Goal: Information Seeking & Learning: Learn about a topic

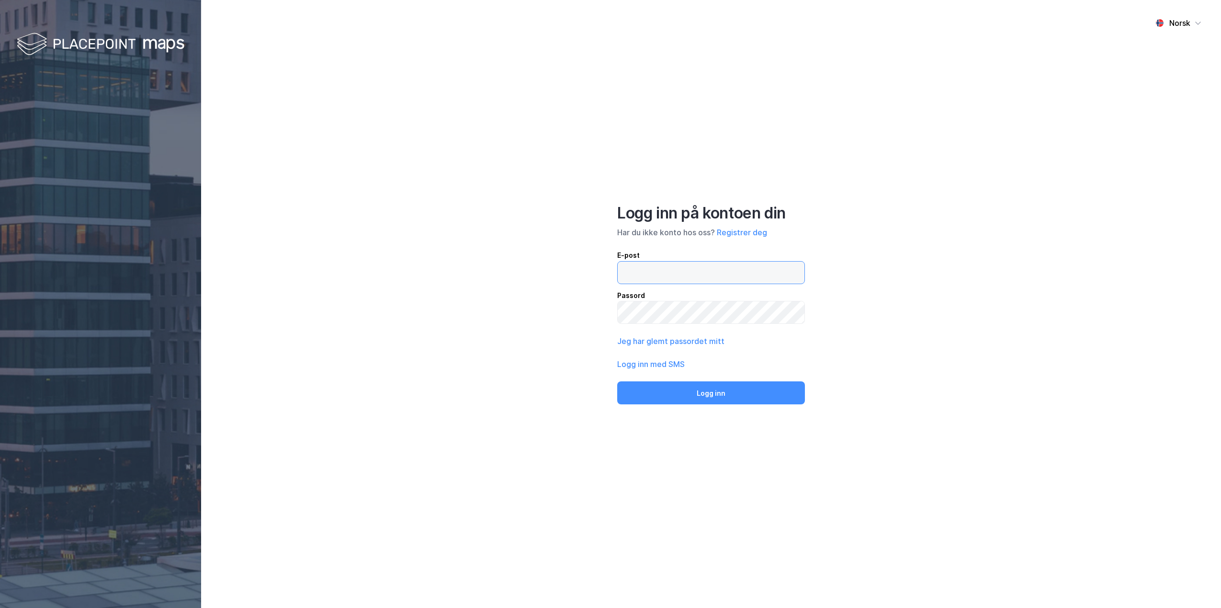
type input "[PERSON_NAME][EMAIL_ADDRESS][DOMAIN_NAME]"
click at [701, 395] on button "Logg inn" at bounding box center [711, 392] width 188 height 23
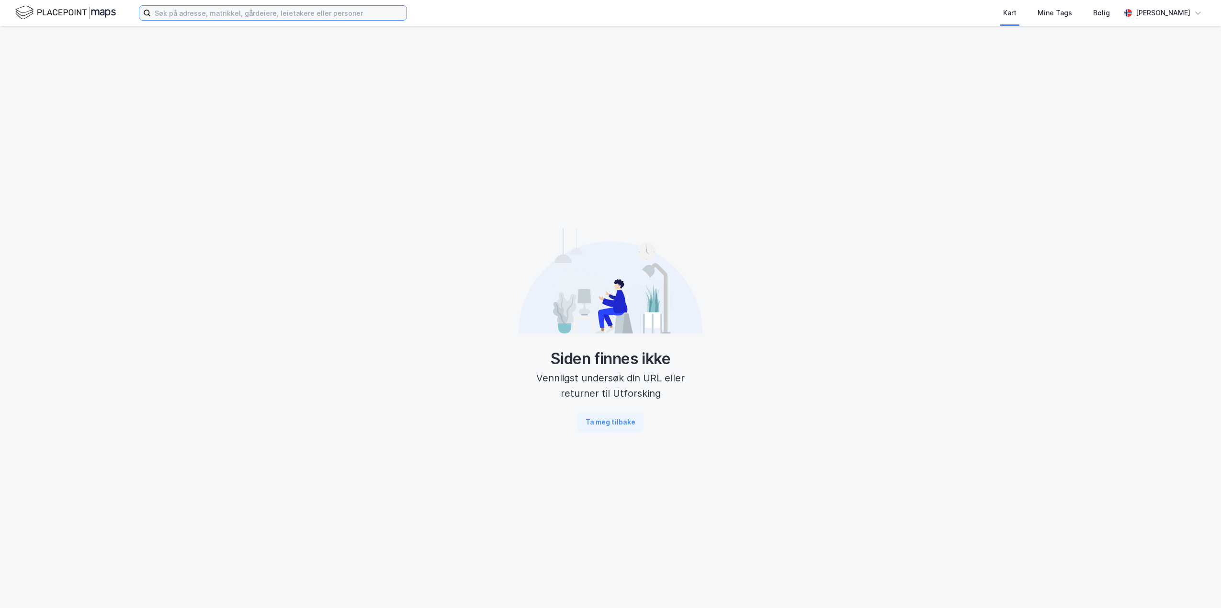
click at [160, 8] on input at bounding box center [279, 13] width 256 height 14
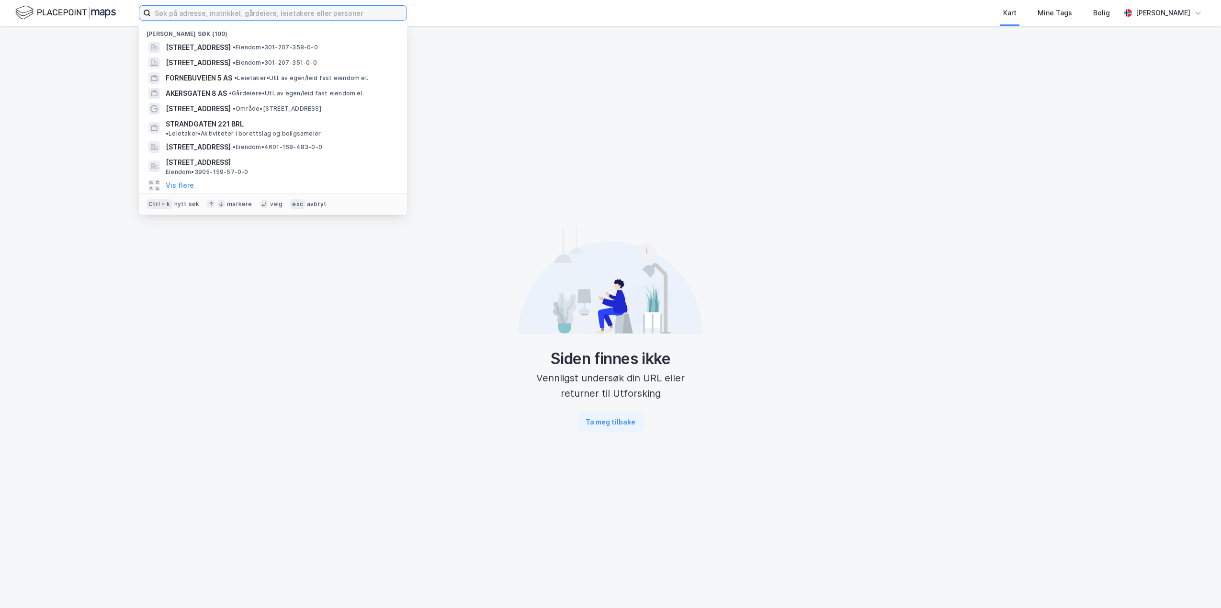
paste input "Tranesvegen 3"
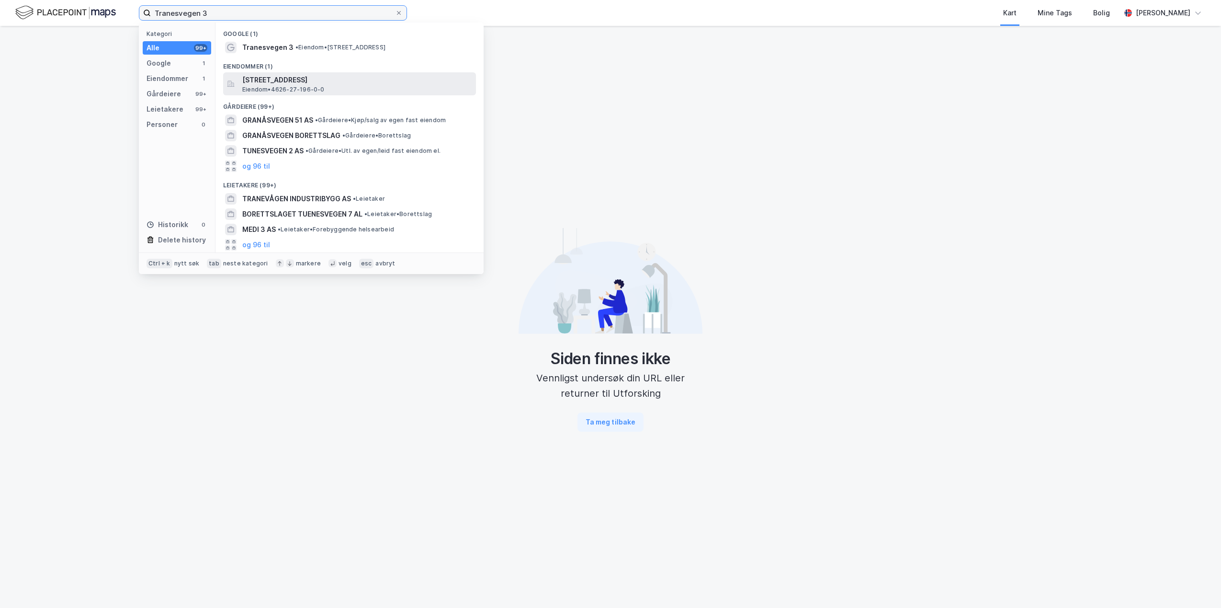
type input "Tranesvegen 3"
click at [278, 87] on span "Eiendom • 4626-27-196-0-0" at bounding box center [283, 90] width 82 height 8
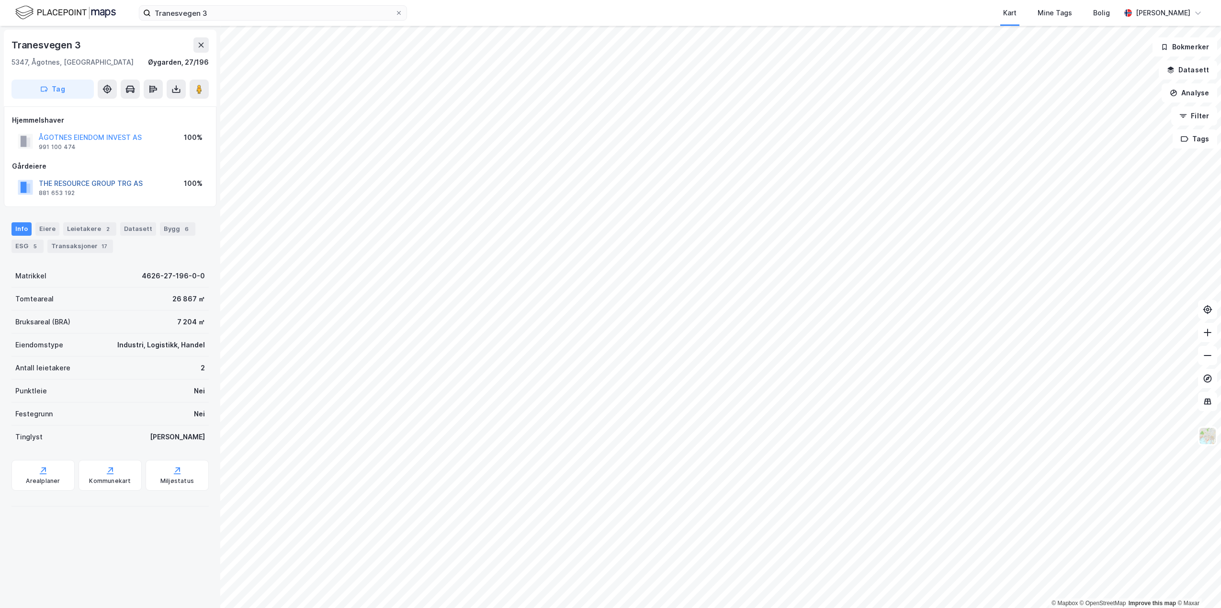
click at [0, 0] on button "THE RESOURCE GROUP TRG AS" at bounding box center [0, 0] width 0 height 0
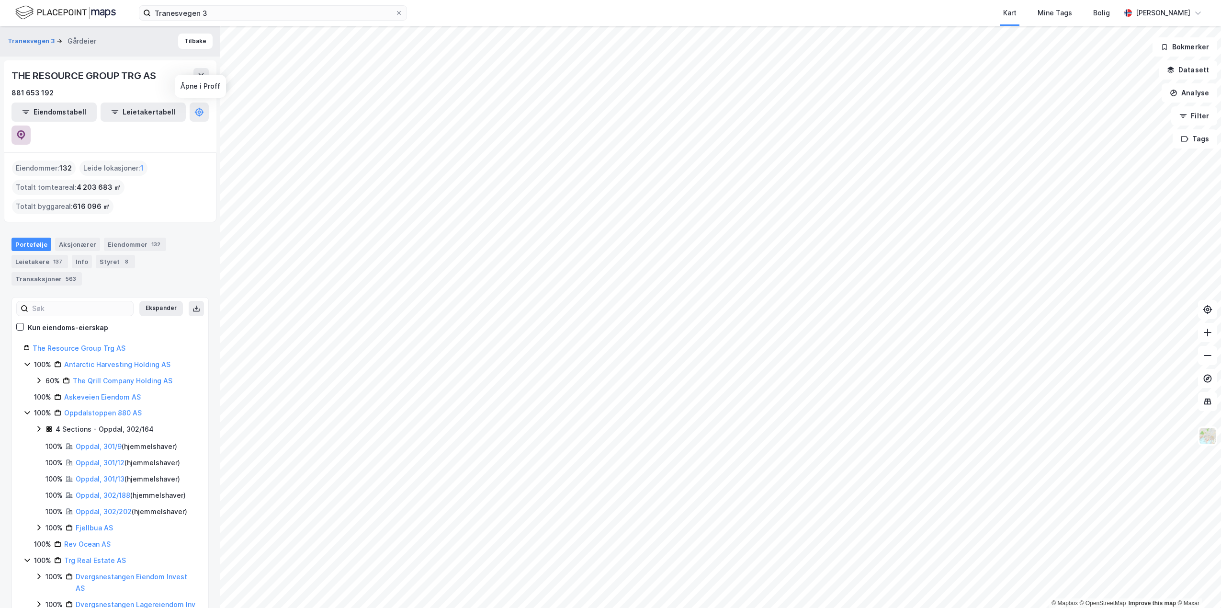
click at [31, 125] on button at bounding box center [20, 134] width 19 height 19
click at [208, 17] on input "Tranesvegen 3" at bounding box center [273, 13] width 244 height 14
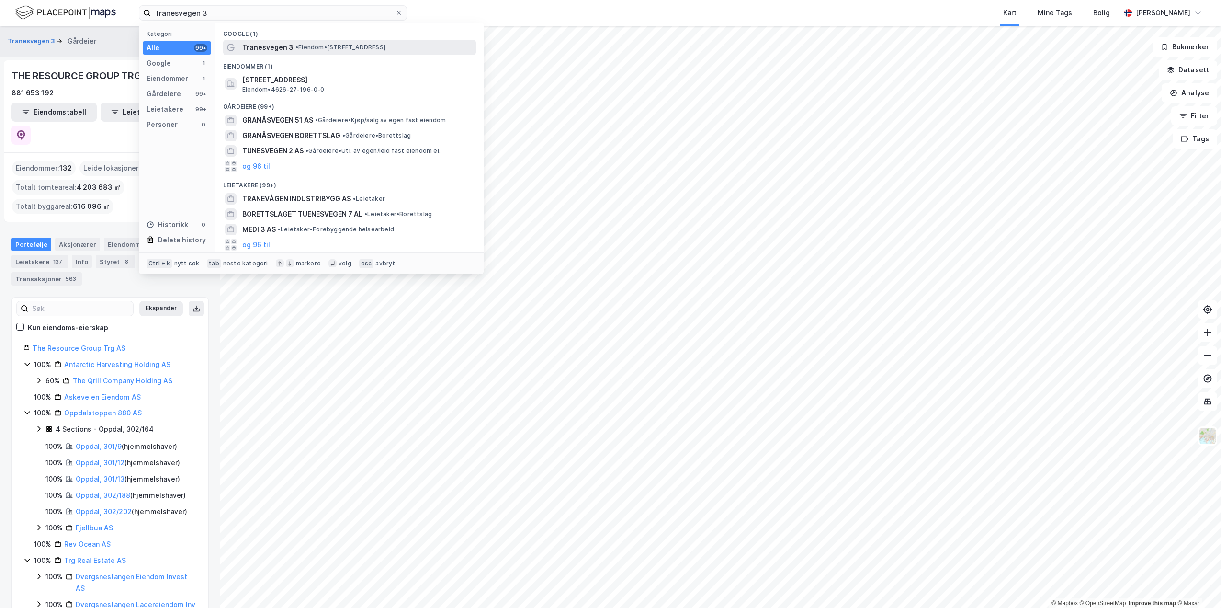
click at [262, 53] on div "Tranesvegen 3 • Eiendom • [STREET_ADDRESS]" at bounding box center [349, 47] width 253 height 15
